Goal: Task Accomplishment & Management: Complete application form

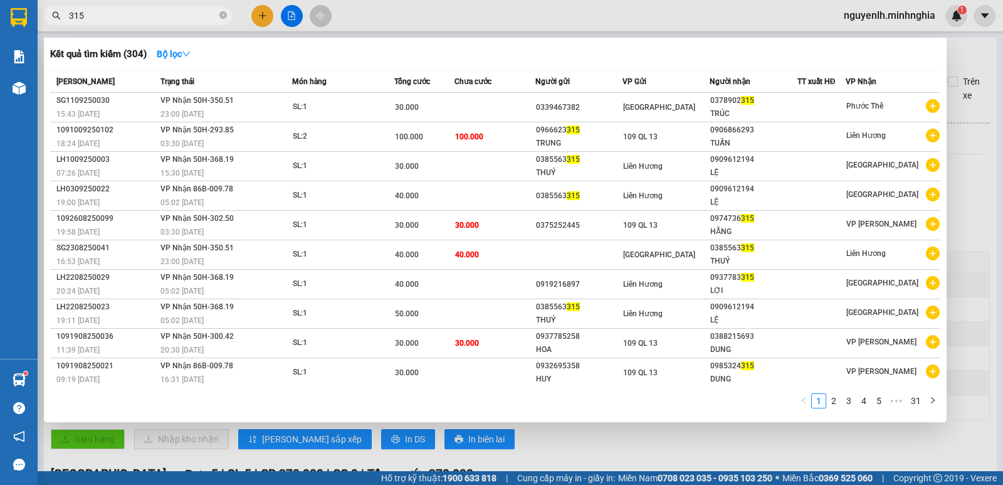
click at [256, 18] on div at bounding box center [501, 242] width 1003 height 485
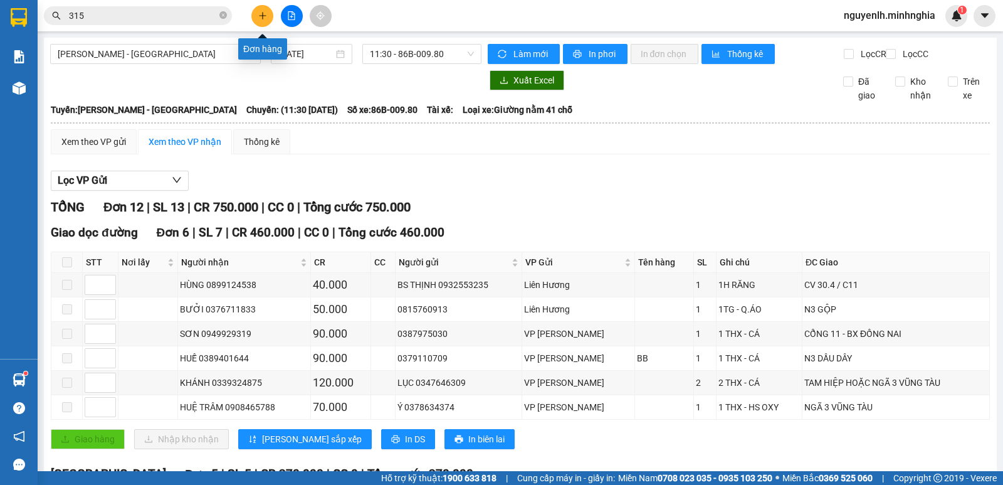
click at [267, 18] on button at bounding box center [262, 16] width 22 height 22
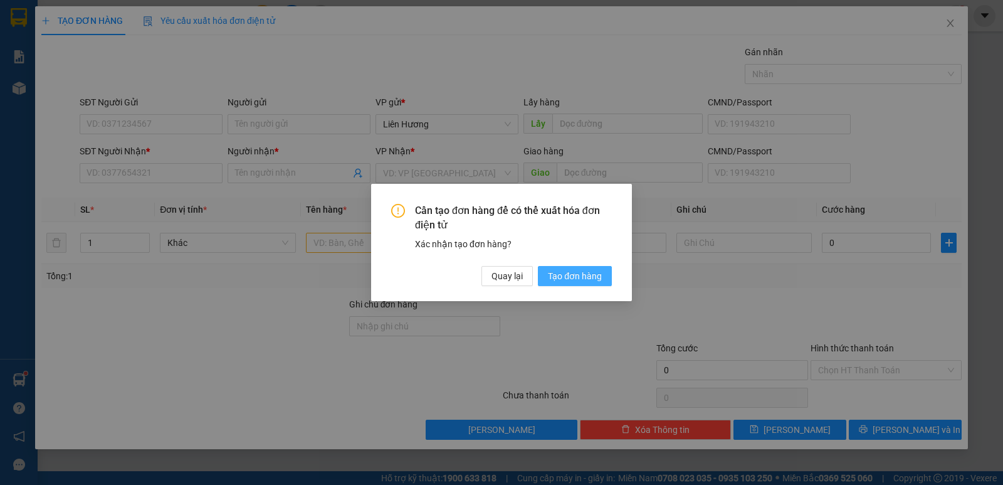
click at [564, 275] on span "Tạo đơn hàng" at bounding box center [575, 276] width 54 height 14
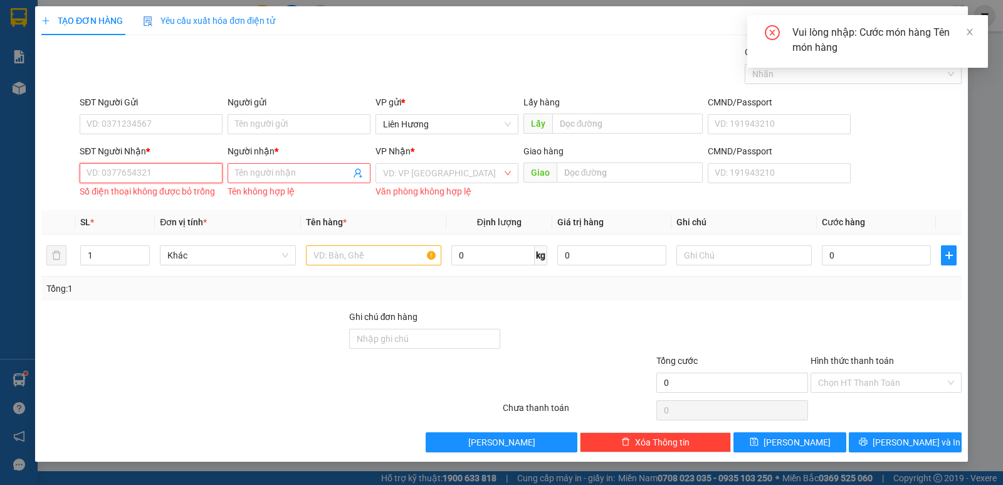
click at [157, 169] on input "SĐT Người Nhận *" at bounding box center [151, 173] width 143 height 20
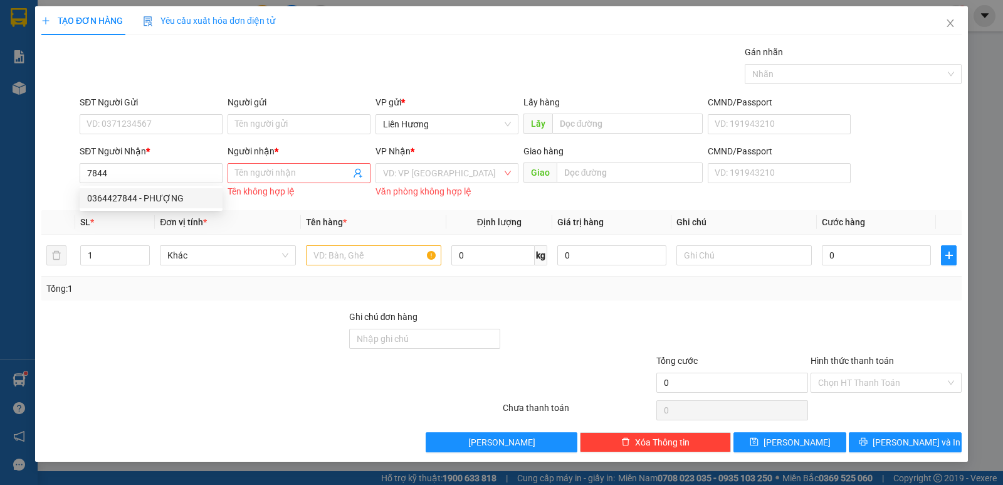
click at [144, 187] on div "0364427844 0364427844 - PHƯỢNG" at bounding box center [151, 198] width 143 height 25
click at [145, 165] on input "7844" at bounding box center [151, 173] width 143 height 20
click at [149, 202] on div "0364427844 - PHƯỢNG" at bounding box center [151, 198] width 128 height 14
type input "0364427844"
type input "PHƯỢNG"
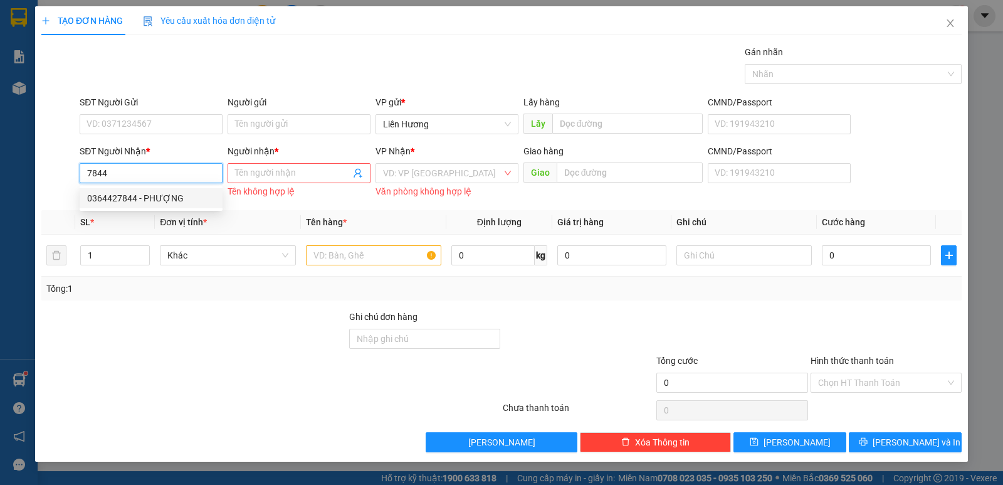
type input "N3 VŨNG TÀU"
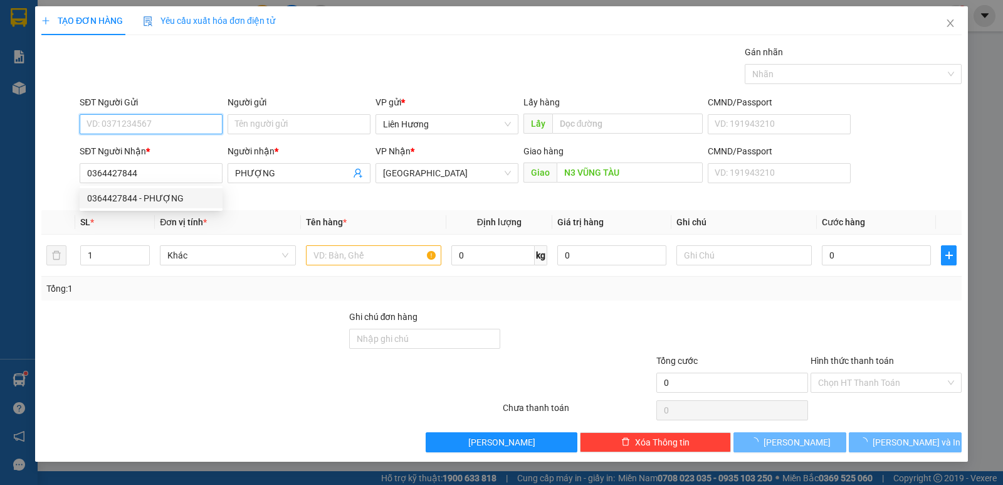
click at [139, 127] on input "SĐT Người Gửi" at bounding box center [151, 124] width 143 height 20
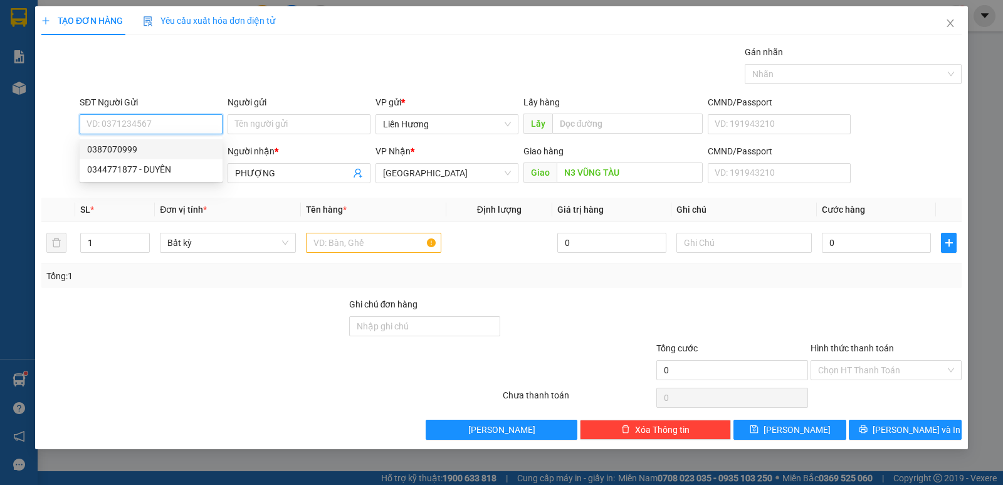
click at [134, 149] on div "0387070999" at bounding box center [151, 149] width 128 height 14
type input "0387070999"
click at [344, 235] on input "text" at bounding box center [373, 243] width 135 height 20
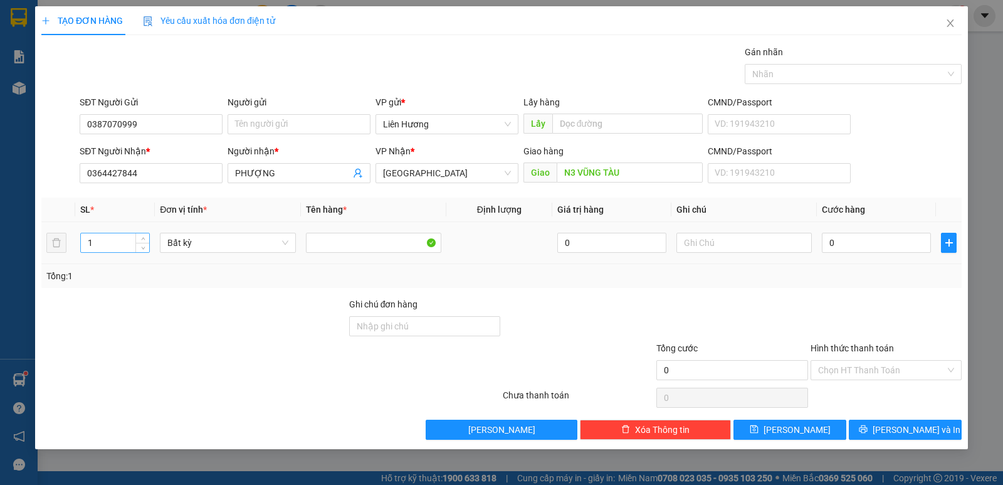
click at [126, 249] on input "1" at bounding box center [115, 242] width 68 height 19
type input "4"
click at [703, 250] on input "text" at bounding box center [743, 243] width 135 height 20
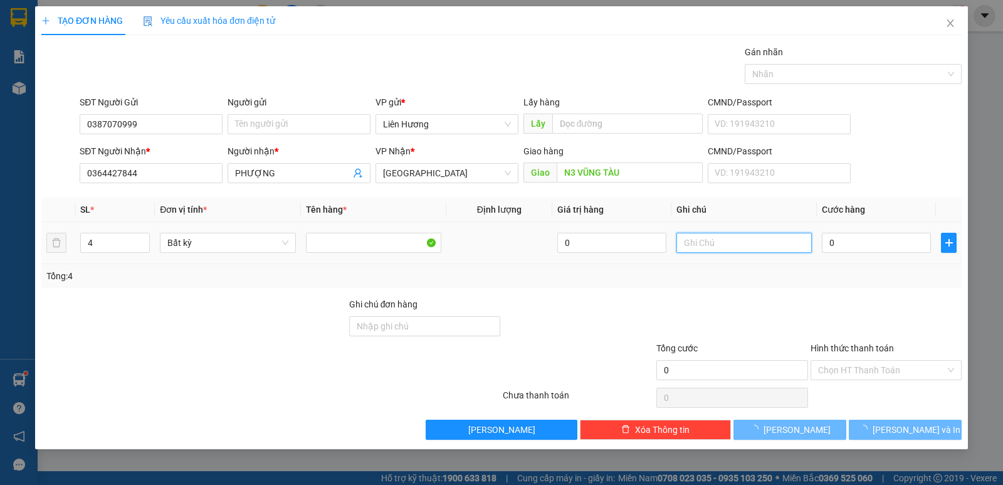
click at [692, 246] on input "text" at bounding box center [743, 243] width 135 height 20
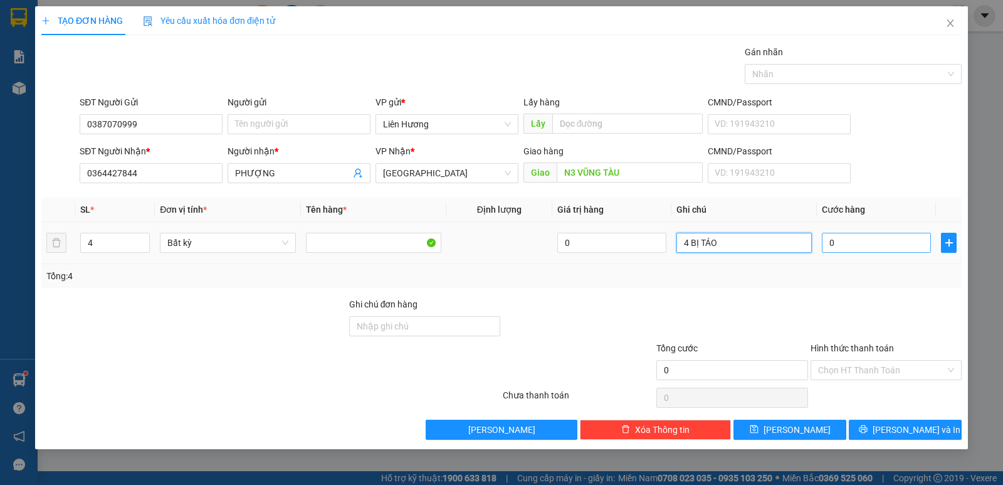
type input "4 BỊ TÁO"
click at [841, 240] on input "0" at bounding box center [876, 243] width 109 height 20
type input "0.013"
type input "13"
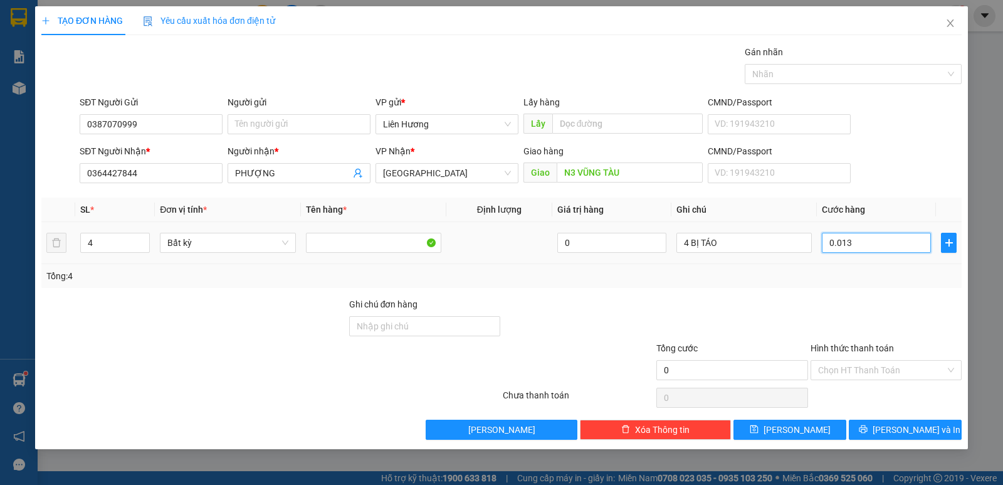
type input "13"
type input "000.130"
type input "130"
click at [844, 299] on div at bounding box center [886, 319] width 154 height 44
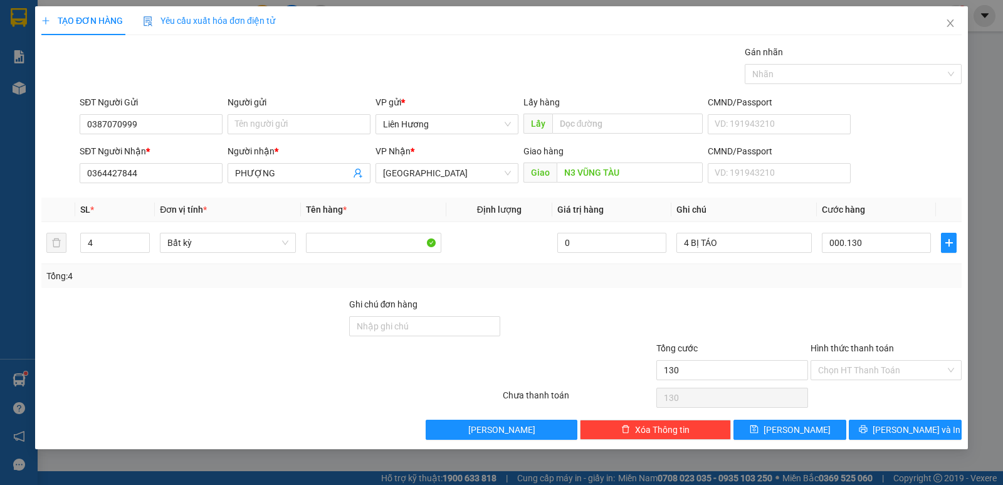
type input "130.000"
click at [866, 371] on input "Hình thức thanh toán" at bounding box center [881, 369] width 127 height 19
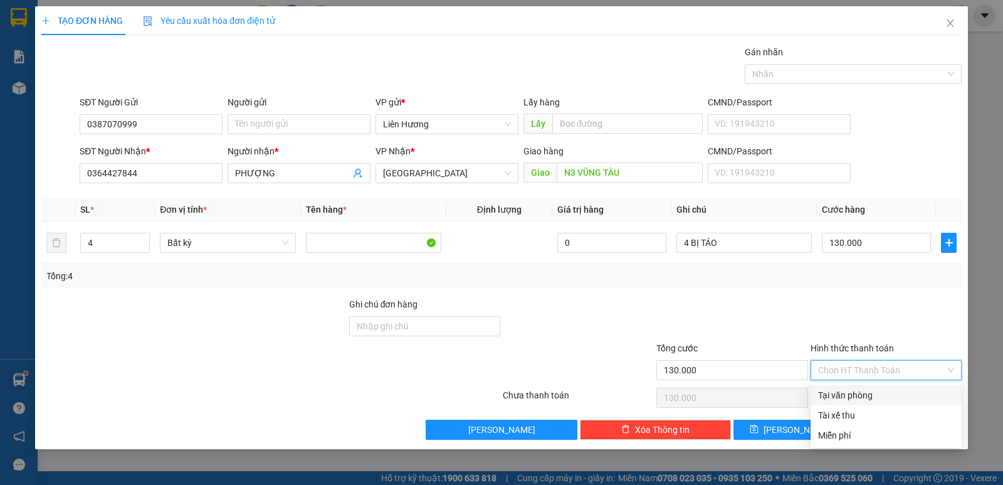
click at [858, 387] on div "Tại văn phòng" at bounding box center [885, 395] width 151 height 20
type input "0"
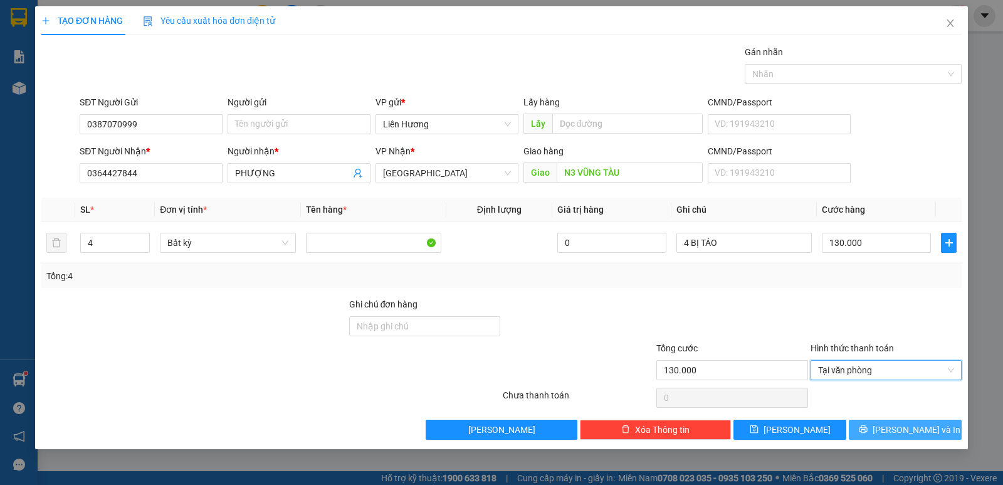
click at [901, 427] on span "[PERSON_NAME] và In" at bounding box center [917, 429] width 88 height 14
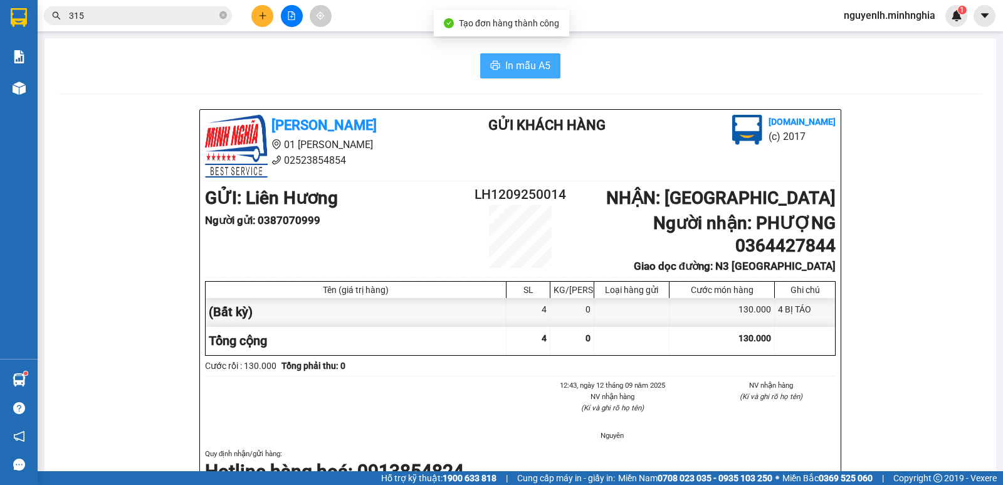
click at [505, 71] on span "In mẫu A5" at bounding box center [527, 66] width 45 height 16
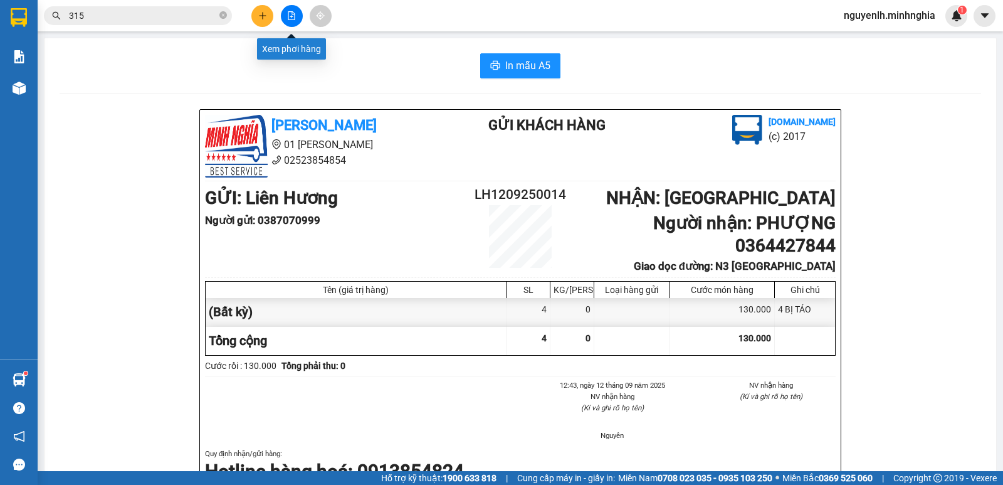
click at [253, 9] on button at bounding box center [262, 16] width 22 height 22
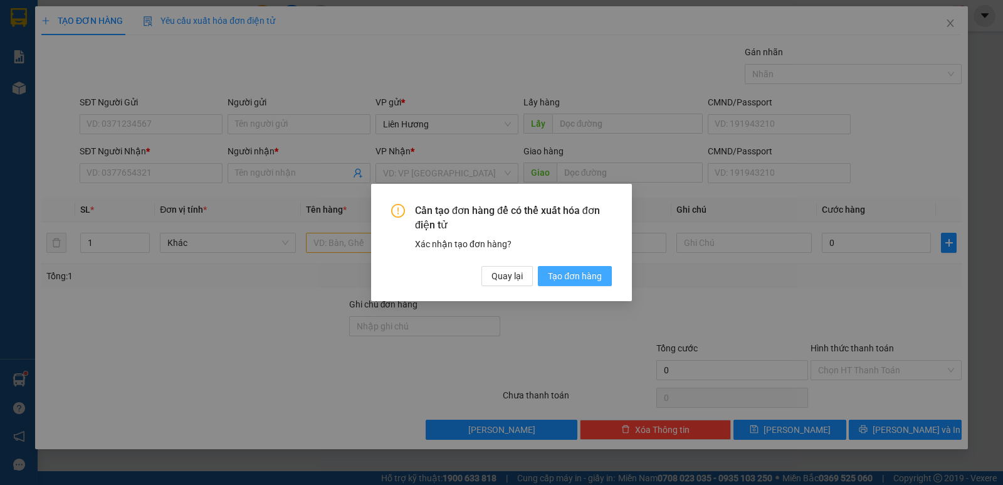
click at [569, 280] on span "Tạo đơn hàng" at bounding box center [575, 276] width 54 height 14
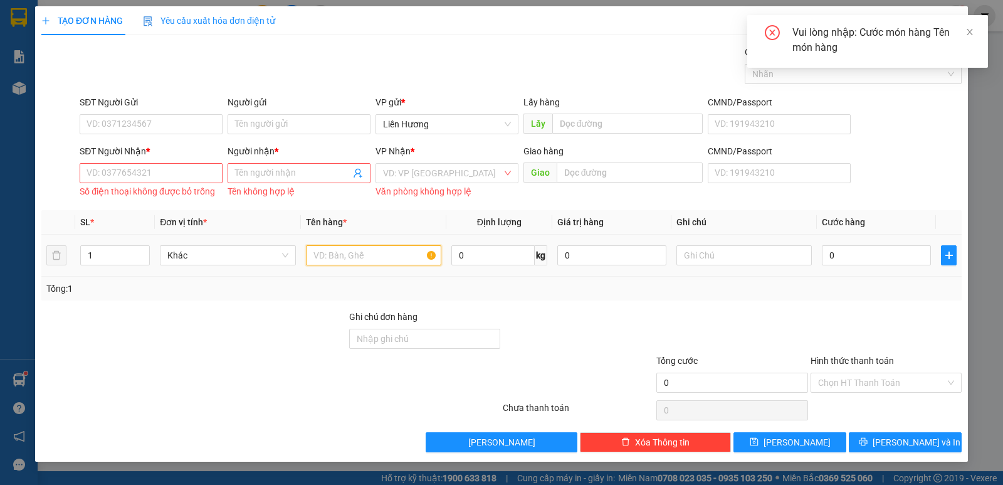
click at [349, 251] on input "text" at bounding box center [373, 255] width 135 height 20
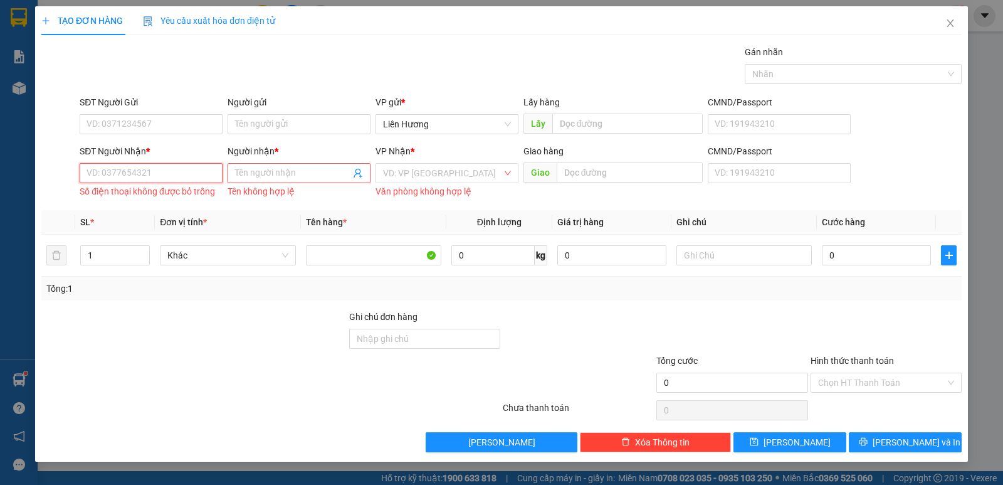
click at [160, 174] on input "SĐT Người Nhận *" at bounding box center [151, 173] width 143 height 20
click at [295, 177] on input "Người nhận *" at bounding box center [292, 173] width 115 height 14
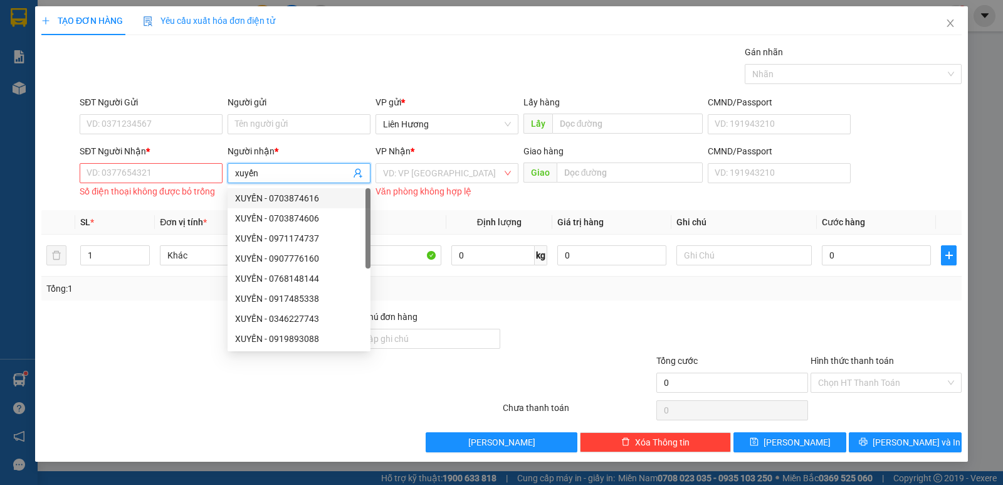
type input "xuyến"
click at [176, 179] on input "SĐT Người Nhận *" at bounding box center [151, 173] width 143 height 20
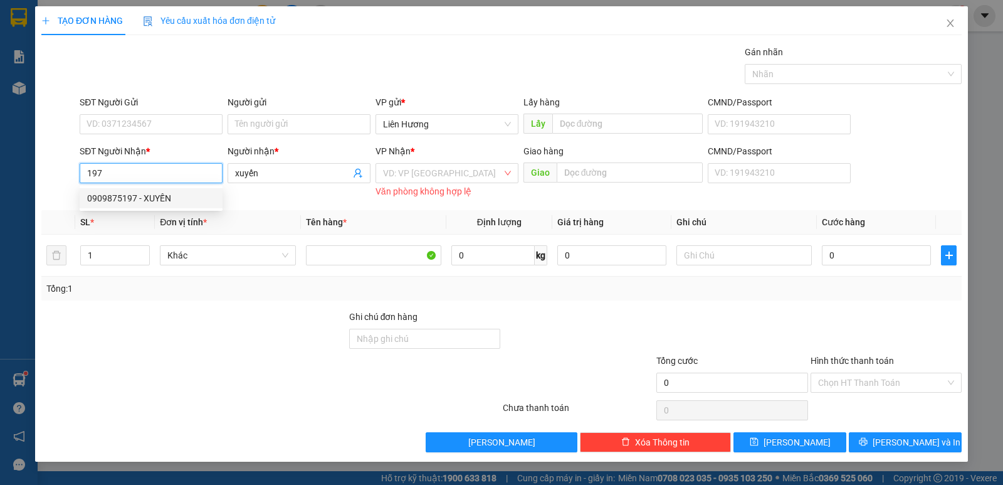
click at [133, 193] on div "0909875197 - XUYẾN" at bounding box center [151, 198] width 128 height 14
type input "0909875197"
type input "XUYẾN"
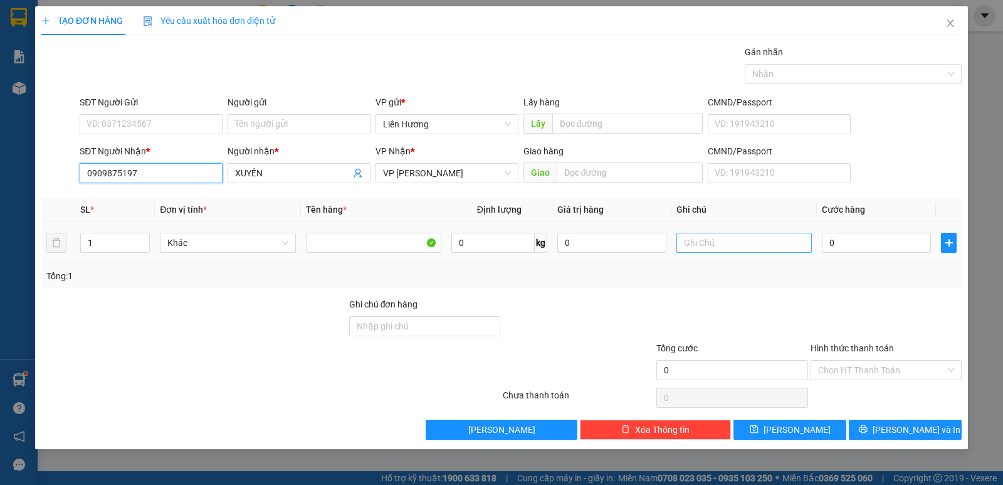
type input "0909875197"
click at [706, 239] on input "text" at bounding box center [743, 243] width 135 height 20
type input "1 TH XỐP - ĐL"
type input "003"
type input "3"
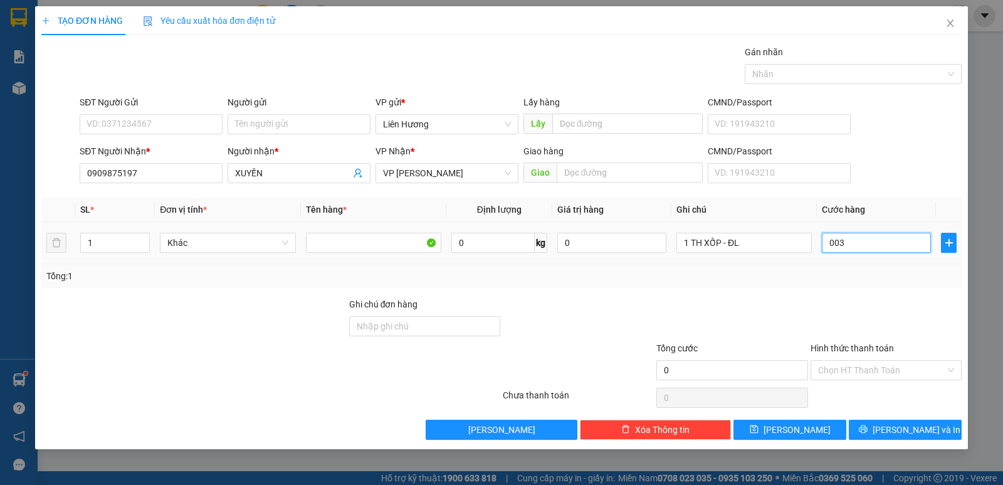
type input "3"
type input "0.030"
type input "30"
click at [765, 246] on input "1 TH XỐP - ĐL" at bounding box center [743, 243] width 135 height 20
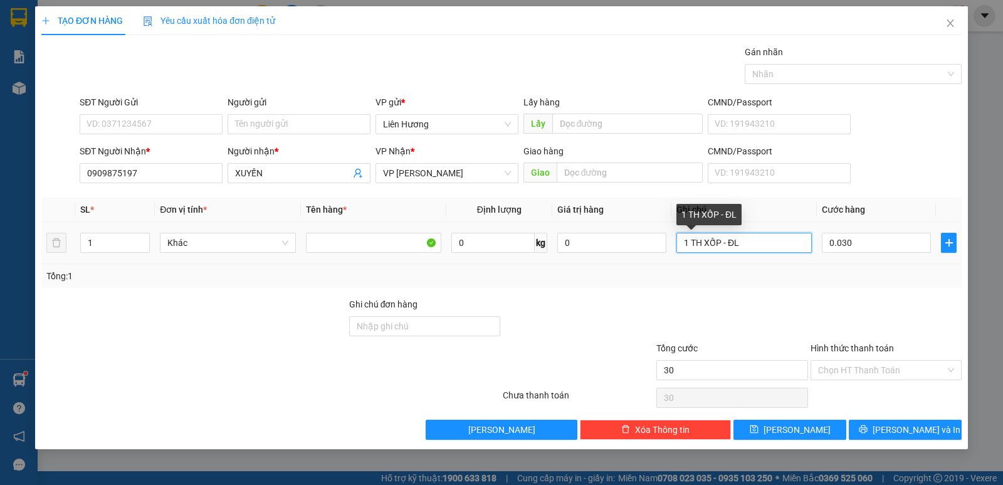
type input "30.000"
type input "1 TH XỐP - HS"
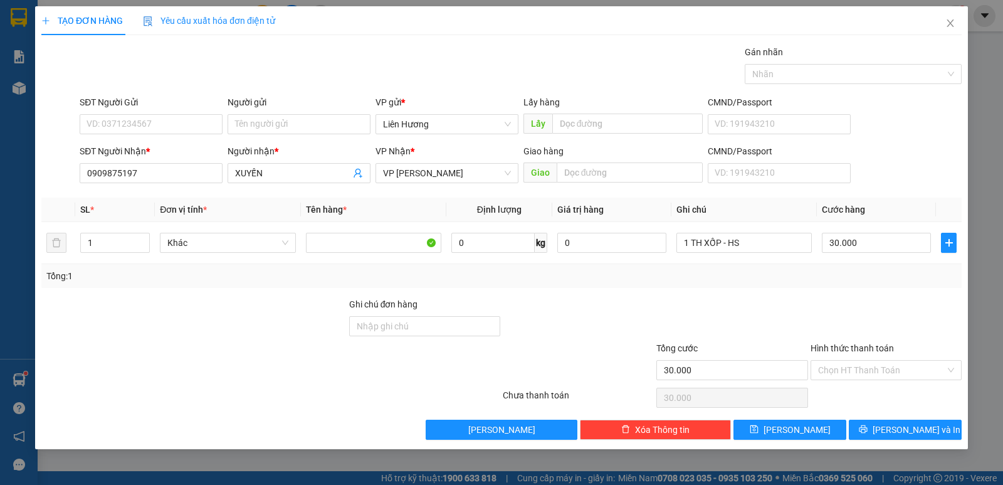
click at [868, 362] on input "Hình thức thanh toán" at bounding box center [881, 369] width 127 height 19
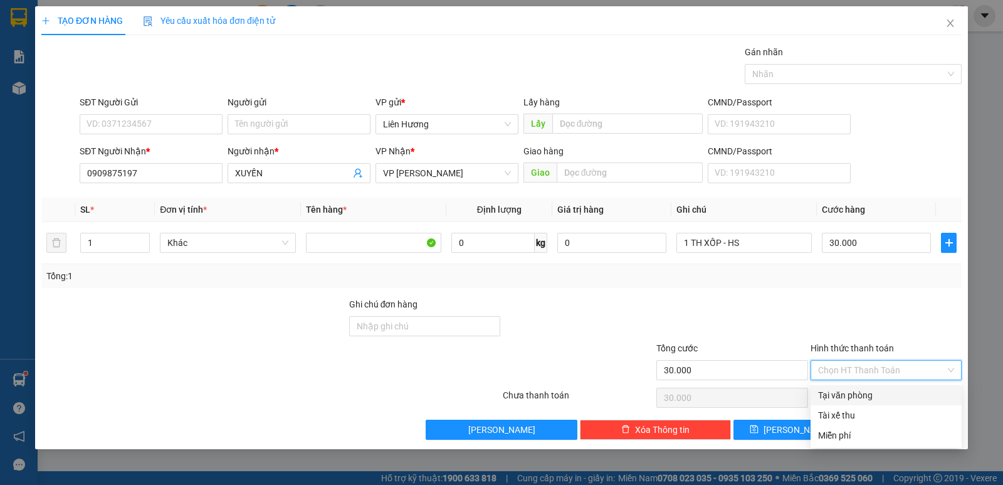
click at [857, 395] on div "Tại văn phòng" at bounding box center [886, 395] width 136 height 14
type input "0"
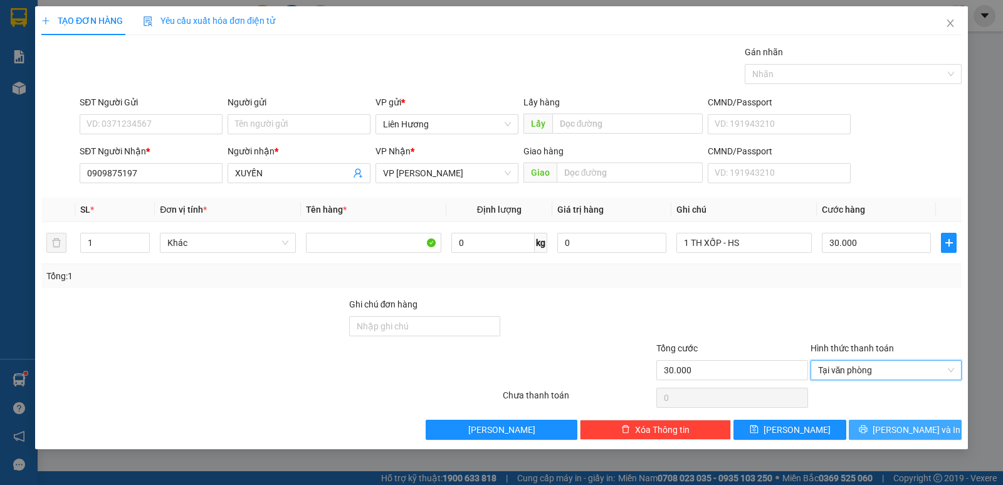
click at [904, 436] on button "[PERSON_NAME] và In" at bounding box center [905, 429] width 113 height 20
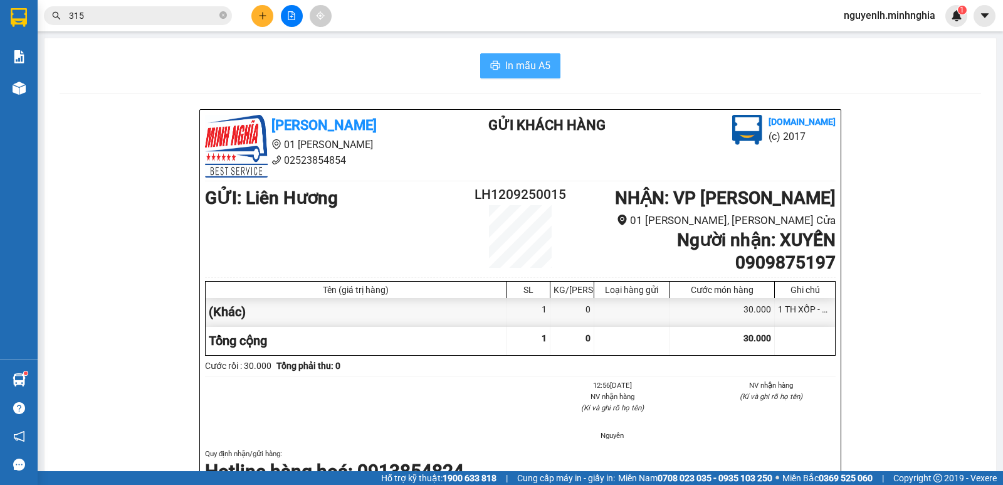
click at [523, 58] on span "In mẫu A5" at bounding box center [527, 66] width 45 height 16
